Goal: Task Accomplishment & Management: Manage account settings

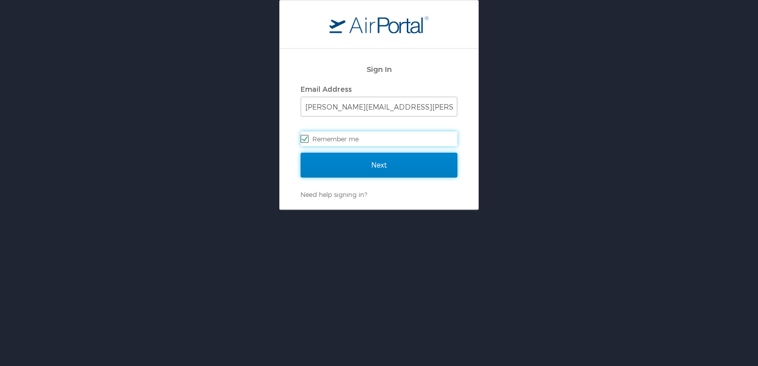
click at [351, 159] on input "Next" at bounding box center [378, 165] width 157 height 25
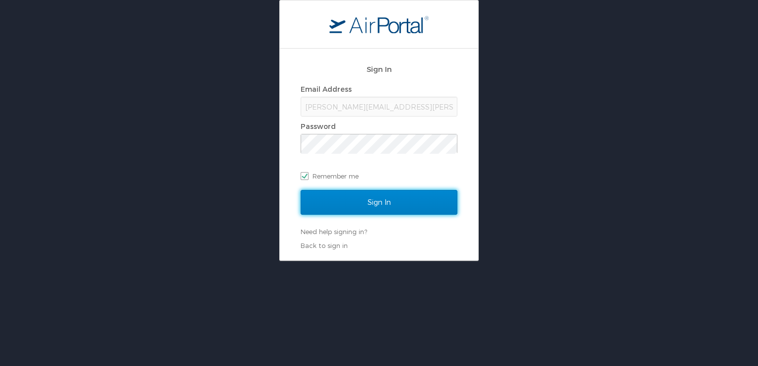
click at [357, 199] on input "Sign In" at bounding box center [378, 202] width 157 height 25
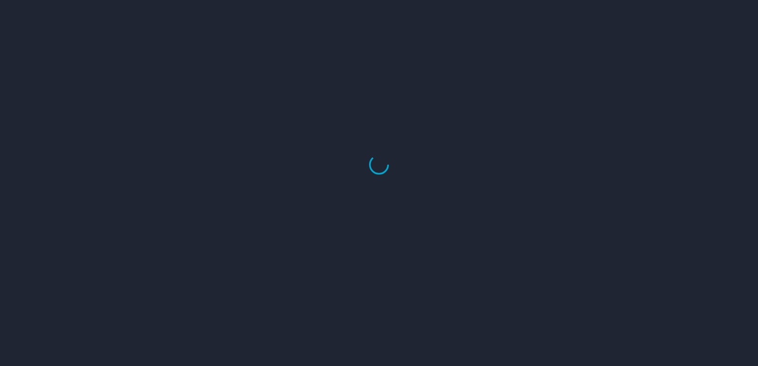
select select "US"
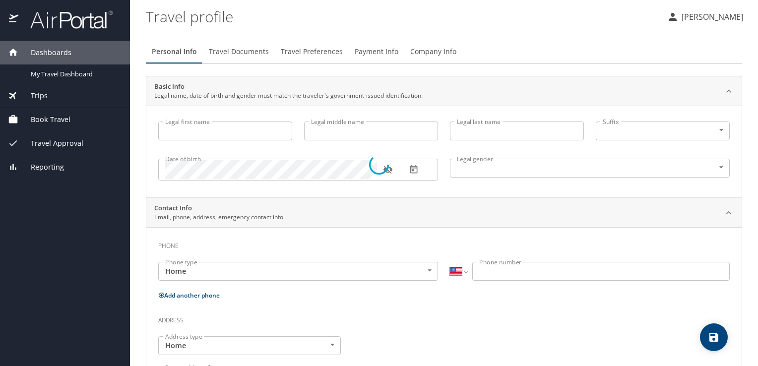
type input "[PERSON_NAME]"
type input "[DEMOGRAPHIC_DATA]"
type input "[PERSON_NAME]"
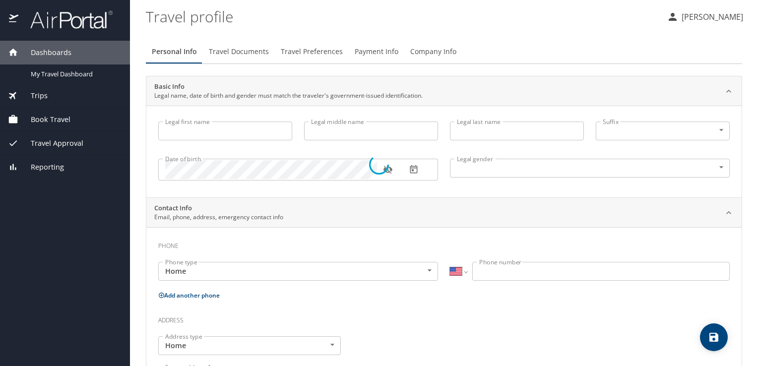
type input "[PERSON_NAME]"
type input "[PHONE_NUMBER]"
type input "[PERSON_NAME][EMAIL_ADDRESS][PERSON_NAME][DOMAIN_NAME]"
select select "US"
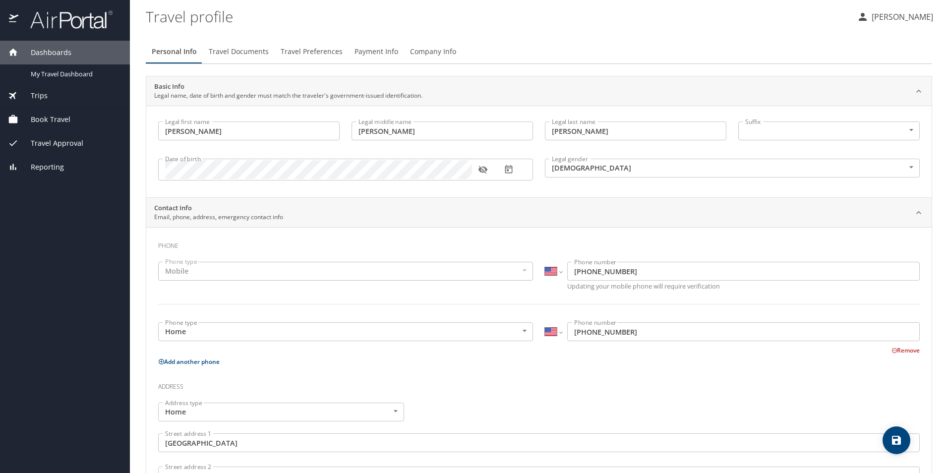
click at [44, 99] on span "Trips" at bounding box center [32, 95] width 29 height 11
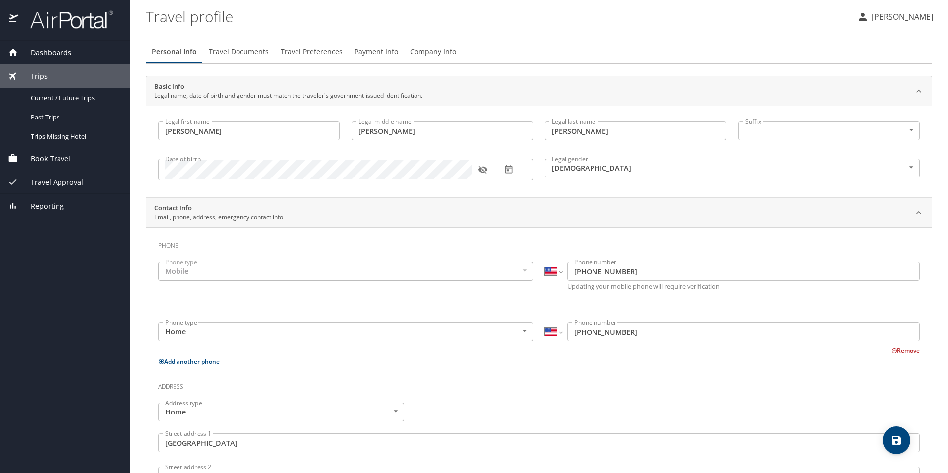
click at [51, 159] on span "Book Travel" at bounding box center [44, 158] width 52 height 11
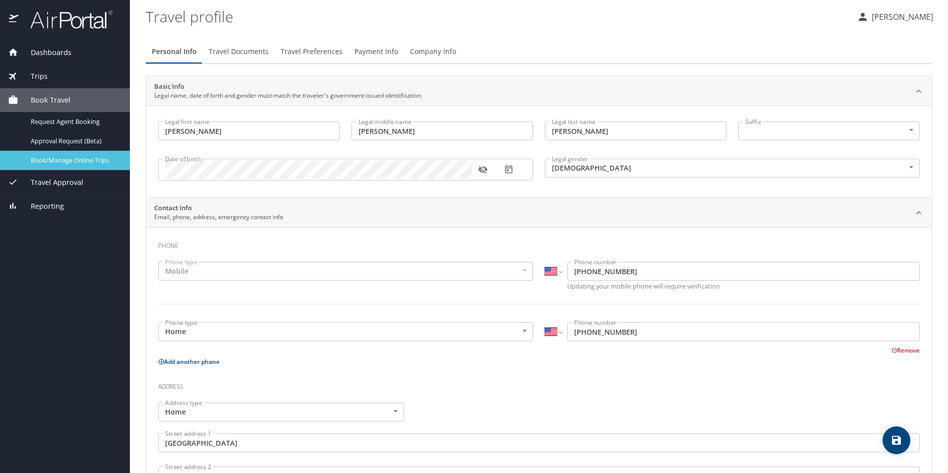
click at [60, 161] on span "Book/Manage Online Trips" at bounding box center [74, 160] width 87 height 9
